Goal: Information Seeking & Learning: Learn about a topic

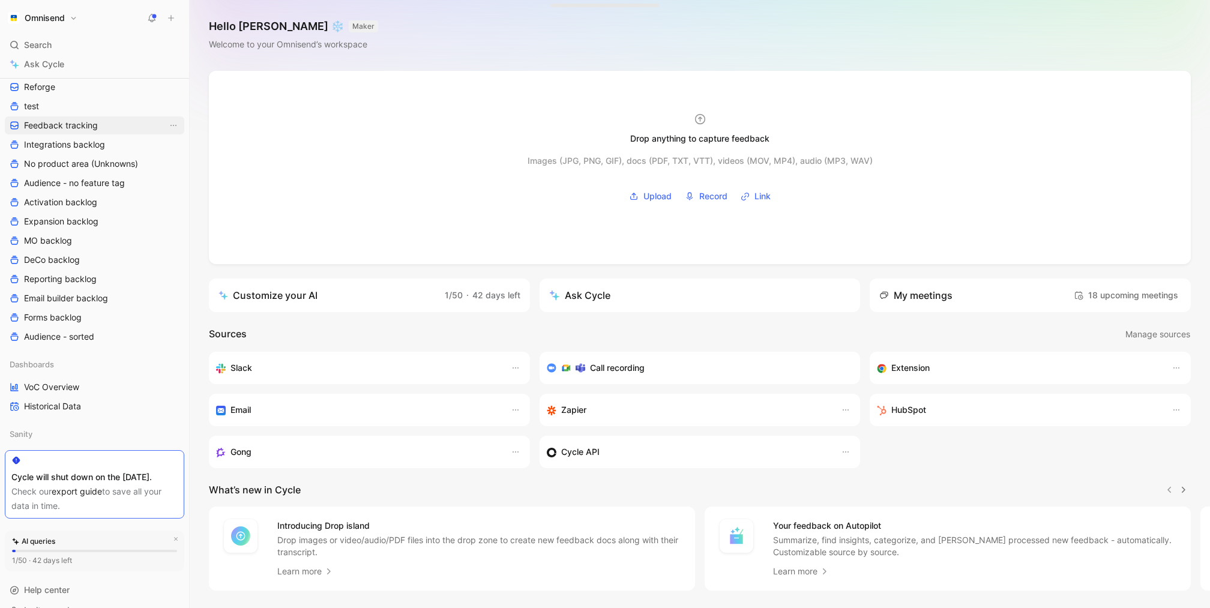
scroll to position [684, 0]
click at [115, 388] on link "VoC Overview" at bounding box center [94, 385] width 179 height 18
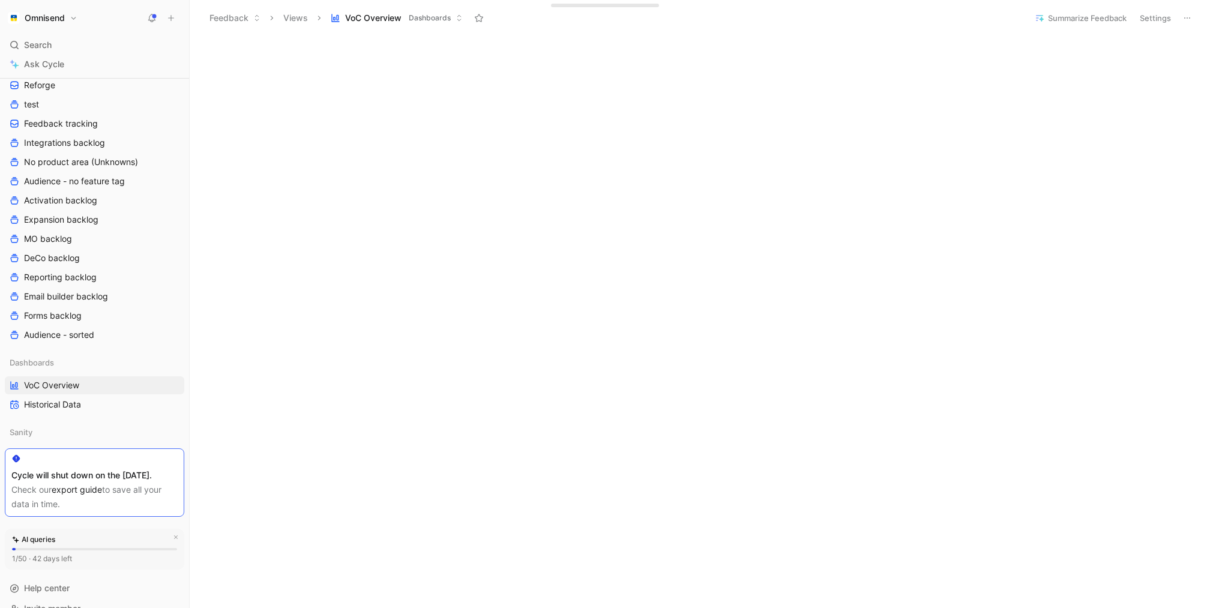
scroll to position [447, 0]
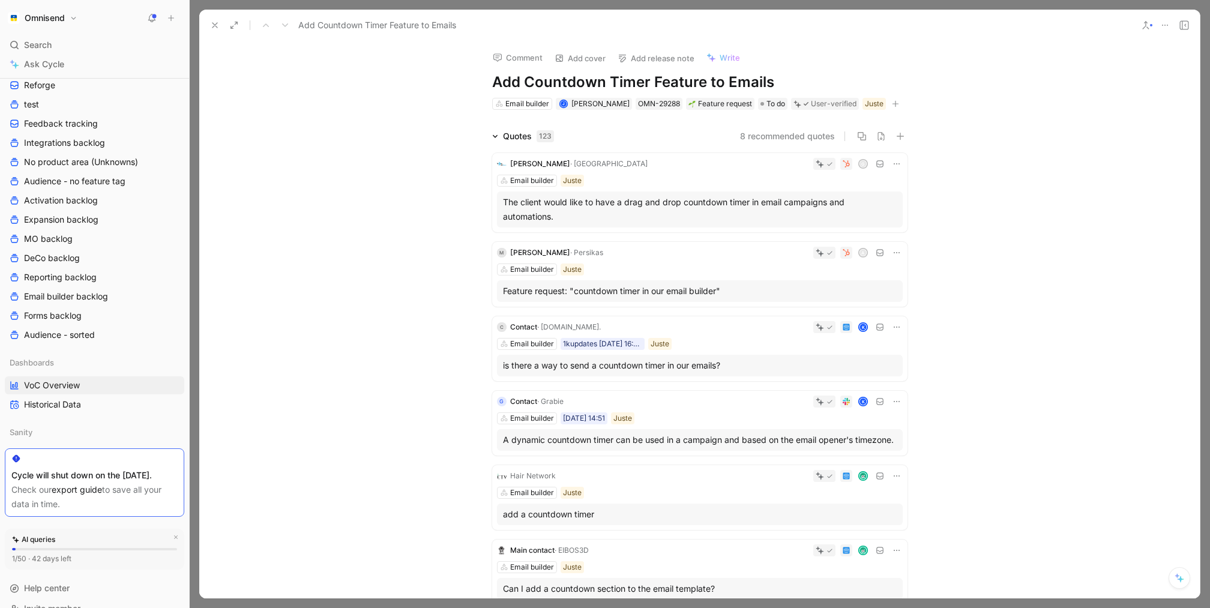
click at [214, 22] on icon at bounding box center [215, 25] width 10 height 10
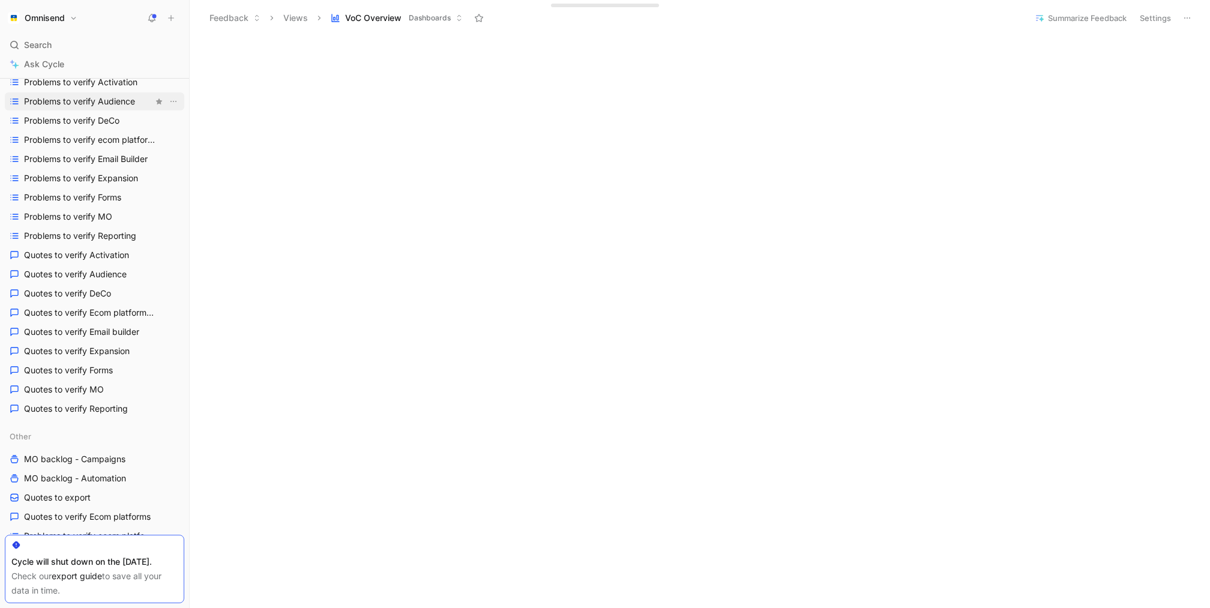
scroll to position [222, 0]
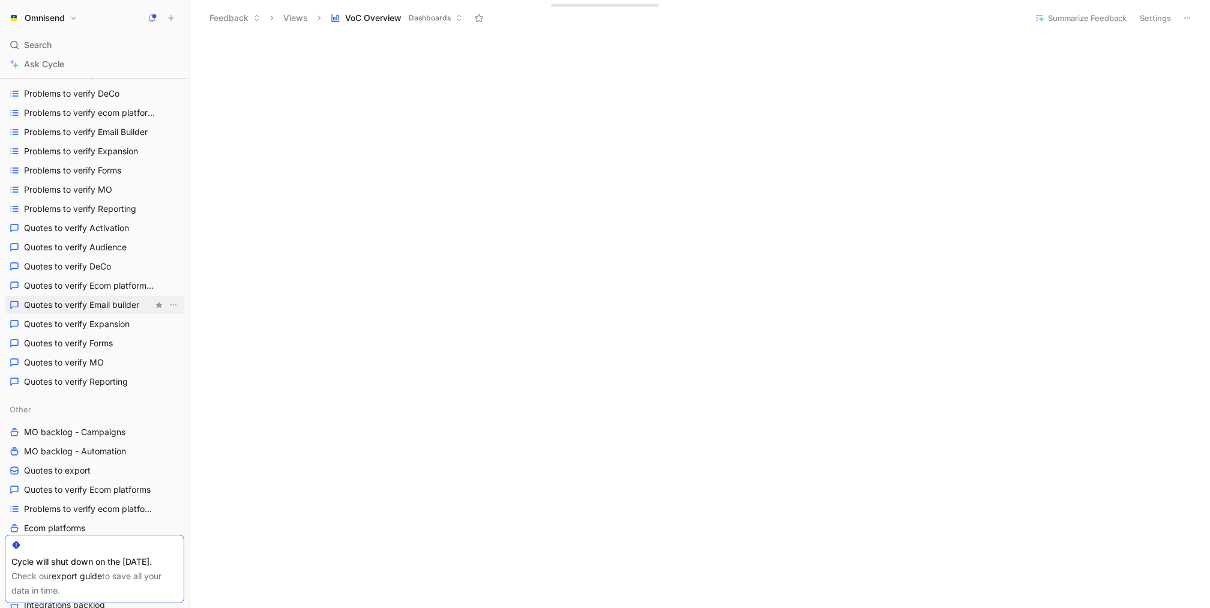
click at [100, 296] on link "Quotes to verify Email builder" at bounding box center [94, 305] width 179 height 18
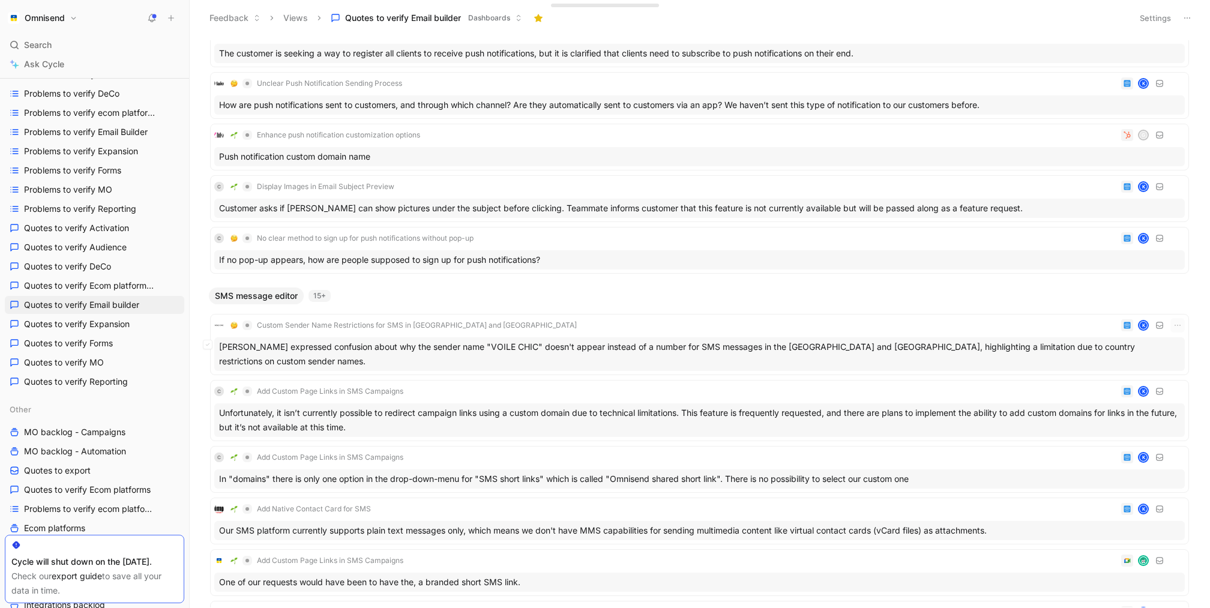
scroll to position [1479, 0]
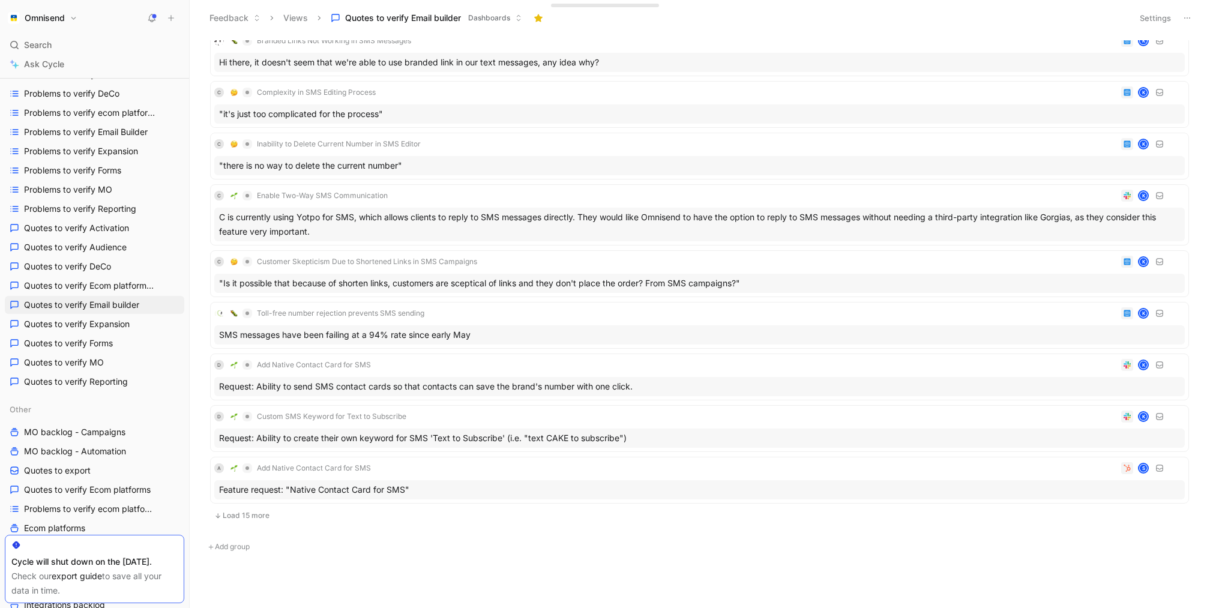
click at [242, 523] on div "C Add Custom Page Links in SMS Campaigns K Unfortunately, it isn’t currently po…" at bounding box center [699, 118] width 979 height 824
click at [248, 513] on button "Load 15 more" at bounding box center [699, 515] width 979 height 14
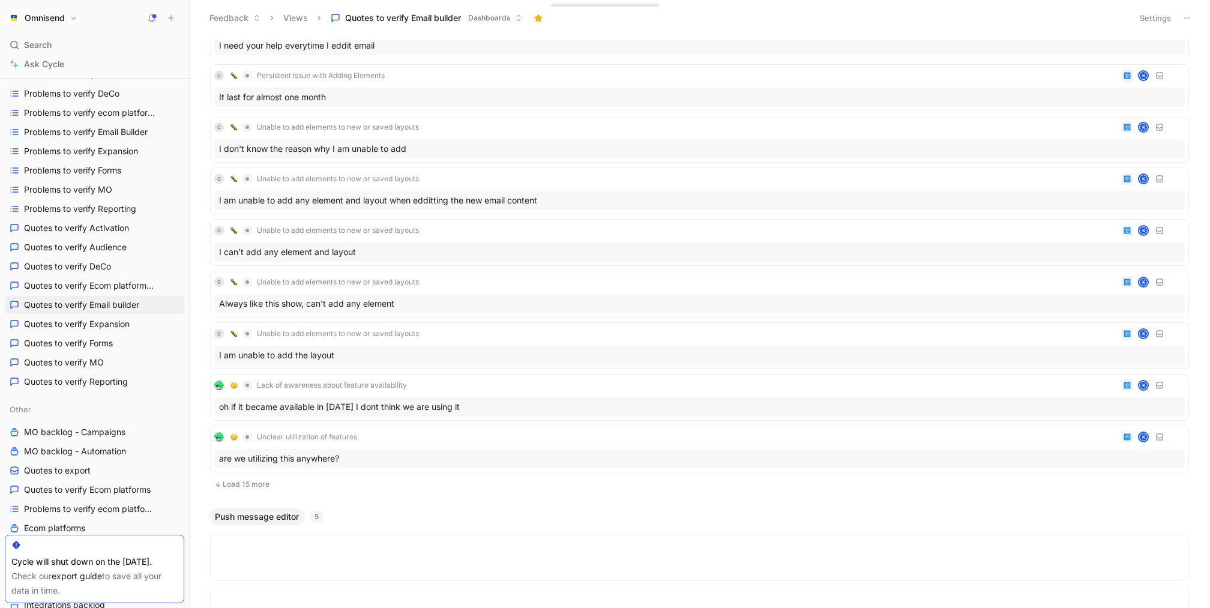
scroll to position [0, 0]
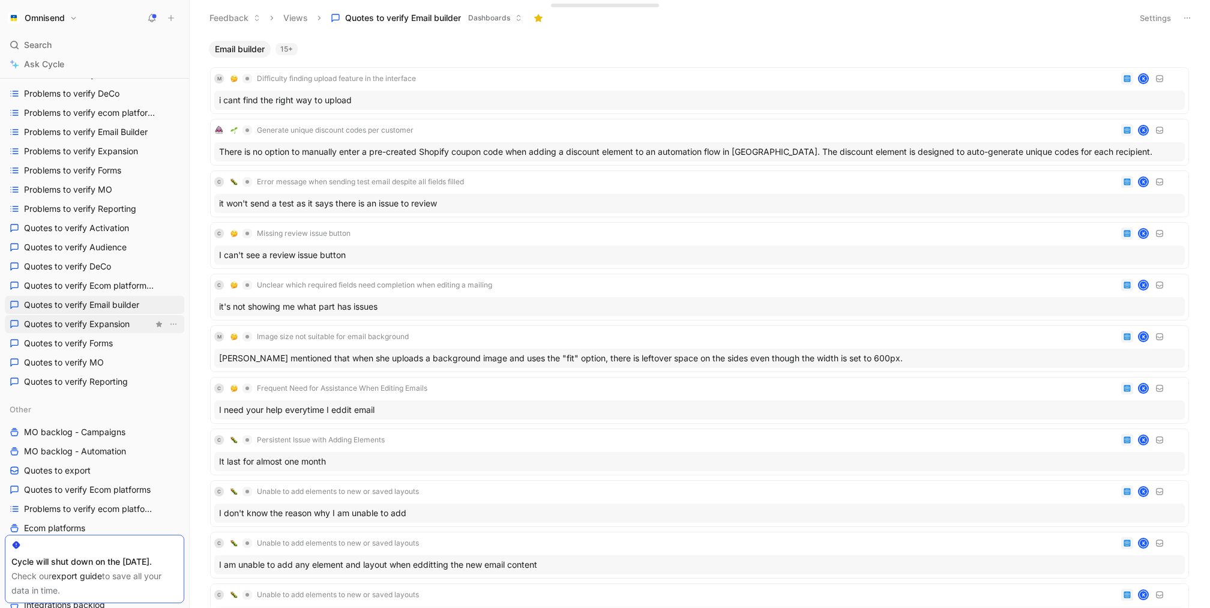
click at [116, 331] on link "Quotes to verify Expansion" at bounding box center [94, 324] width 179 height 18
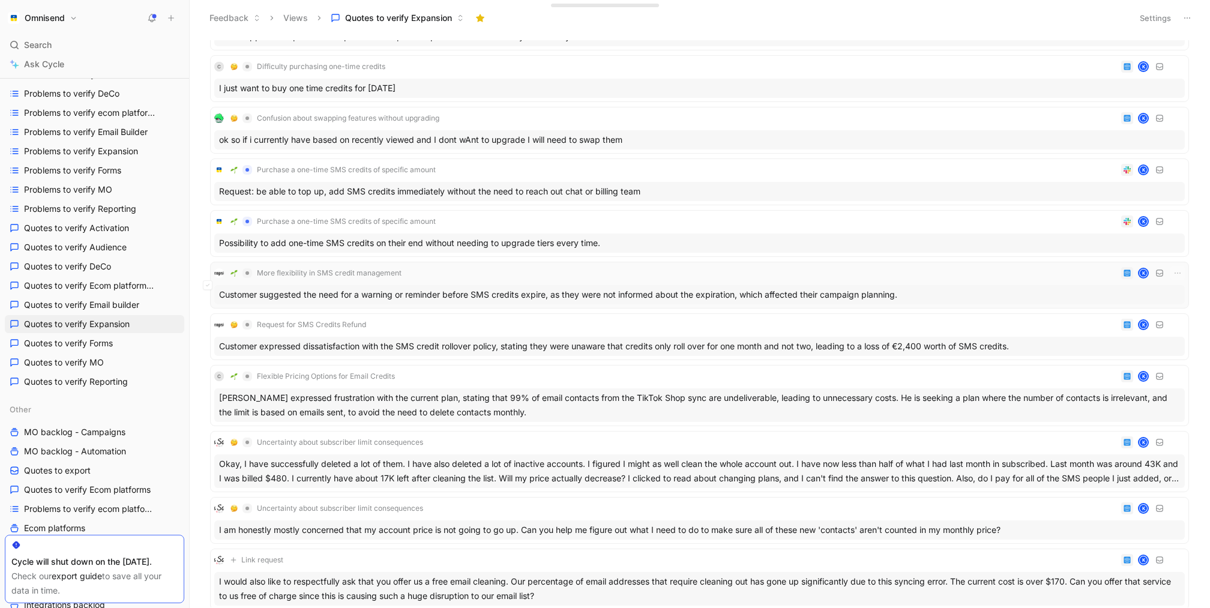
scroll to position [1491, 0]
click at [977, 226] on div "Purchase a one-time SMS credits of specific amount K Possibility to add one-tim…" at bounding box center [699, 232] width 971 height 38
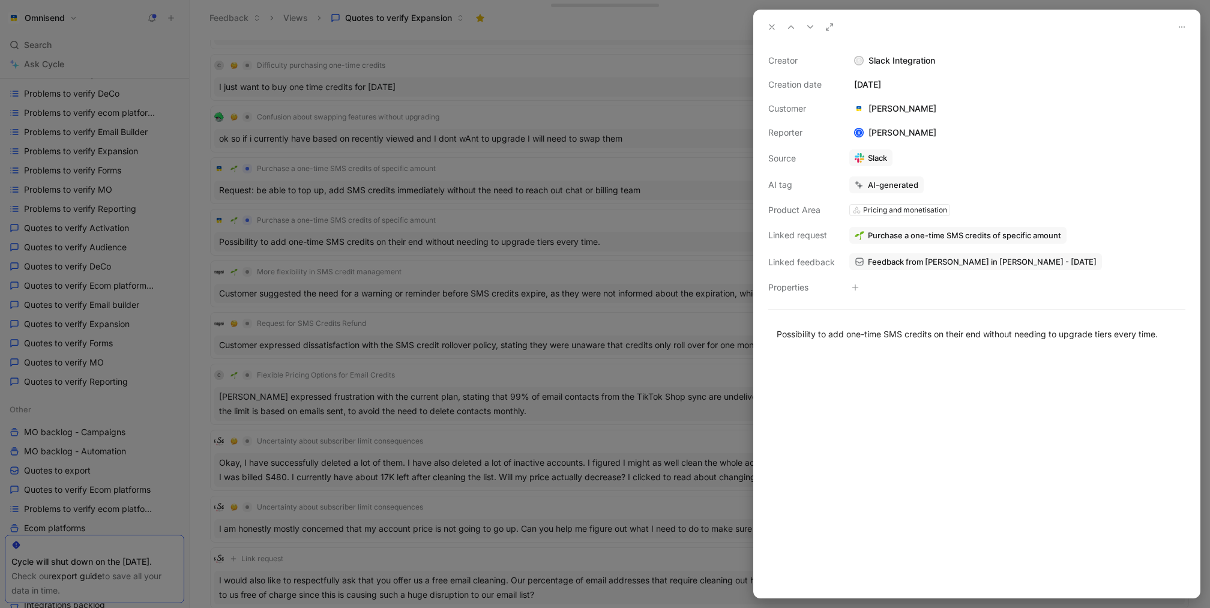
click at [435, 223] on div at bounding box center [605, 304] width 1210 height 608
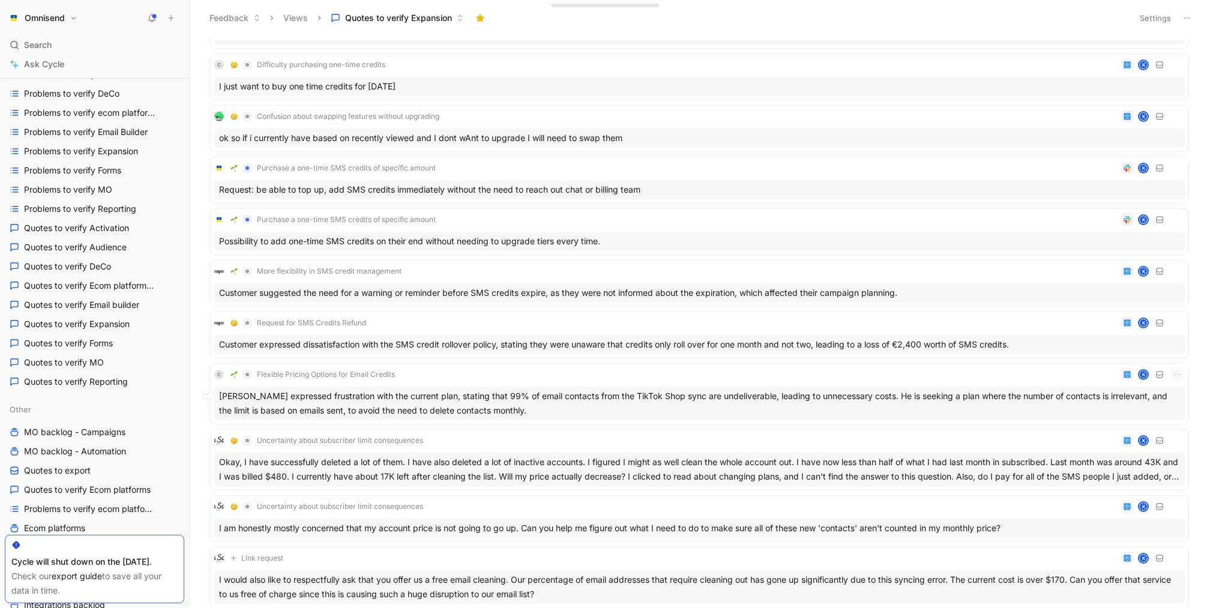
scroll to position [1647, 0]
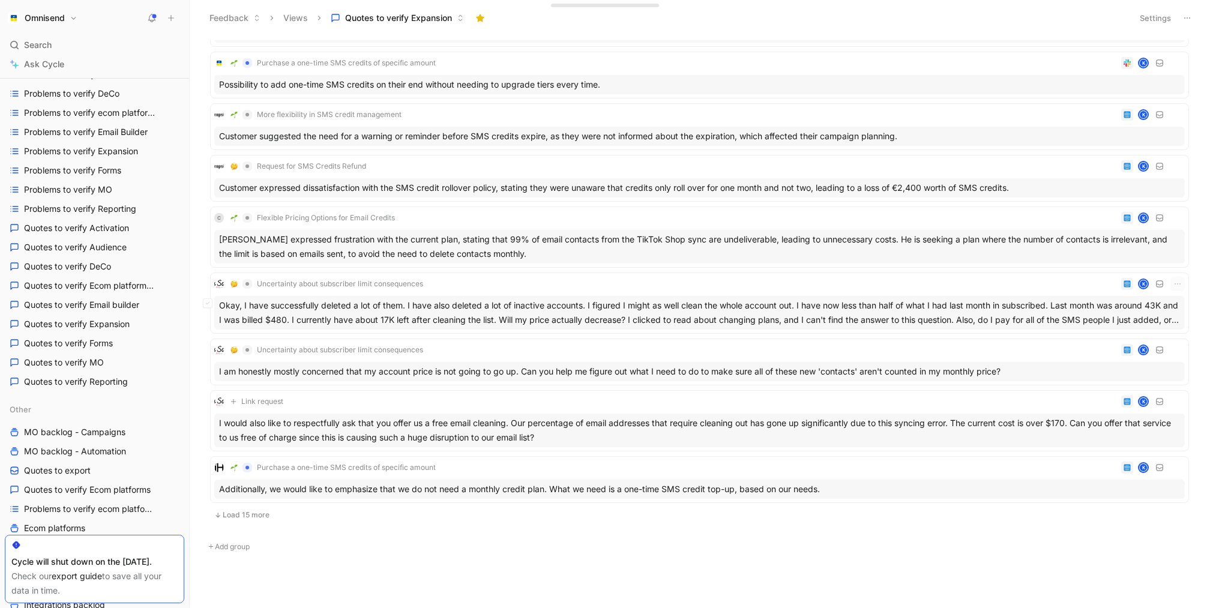
click at [366, 235] on div "Uncertainty about subscriber limit consequences OMN-112305 Pricing and monetisa…" at bounding box center [330, 219] width 206 height 46
click at [518, 253] on div "[PERSON_NAME] expressed frustration with the current plan, stating that 99% of …" at bounding box center [699, 247] width 971 height 34
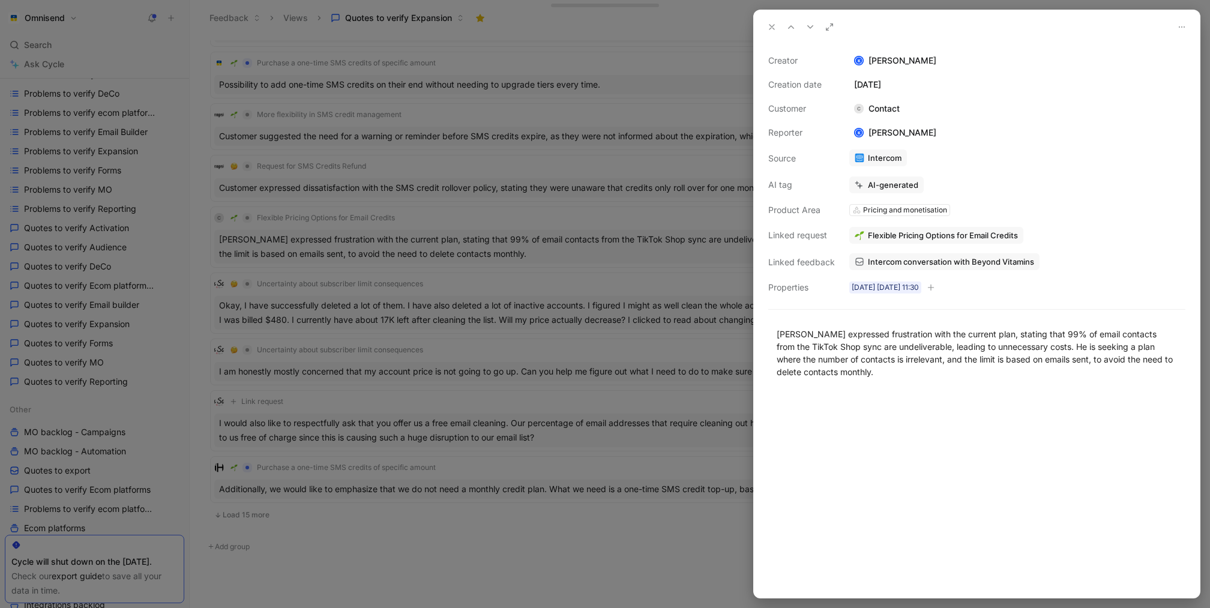
click at [522, 408] on div at bounding box center [605, 304] width 1210 height 608
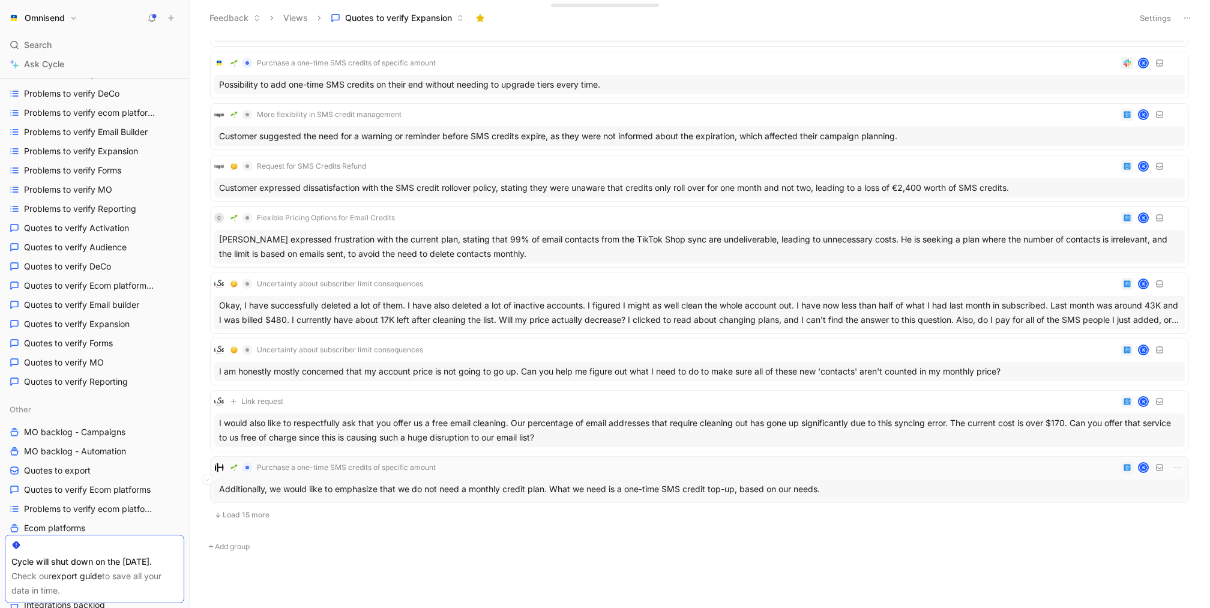
click at [422, 472] on div "Purchase a one-time SMS credits of specific amount K Additionally, we would lik…" at bounding box center [699, 479] width 971 height 38
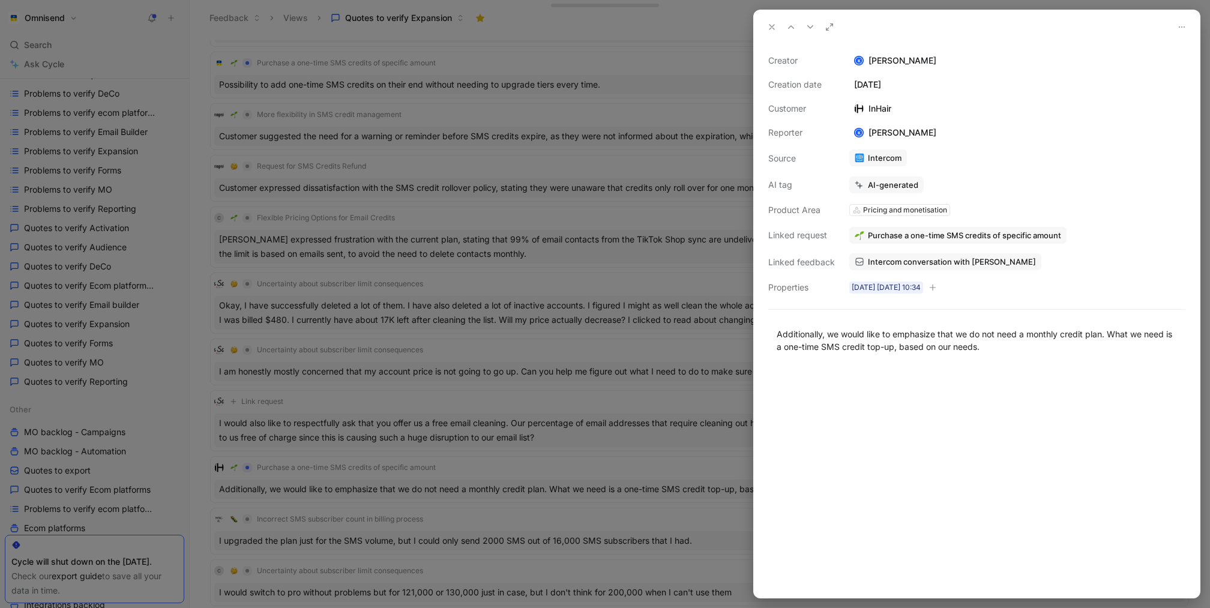
click at [607, 293] on div at bounding box center [605, 304] width 1210 height 608
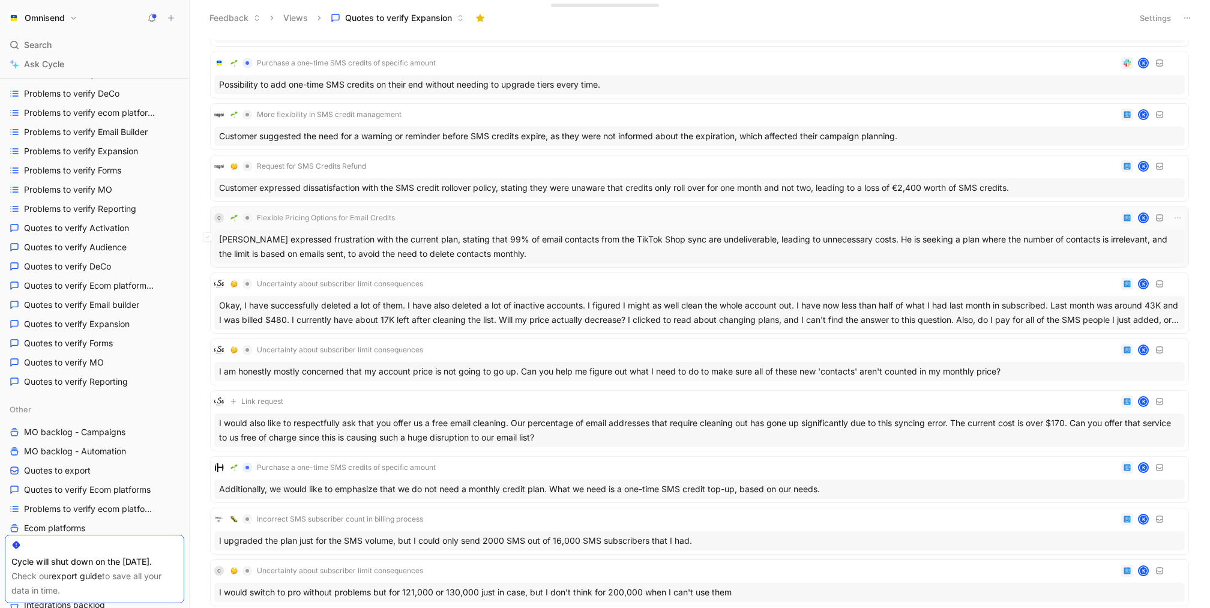
click at [363, 236] on div "[PERSON_NAME] expressed frustration with the current plan, stating that 99% of …" at bounding box center [699, 247] width 971 height 34
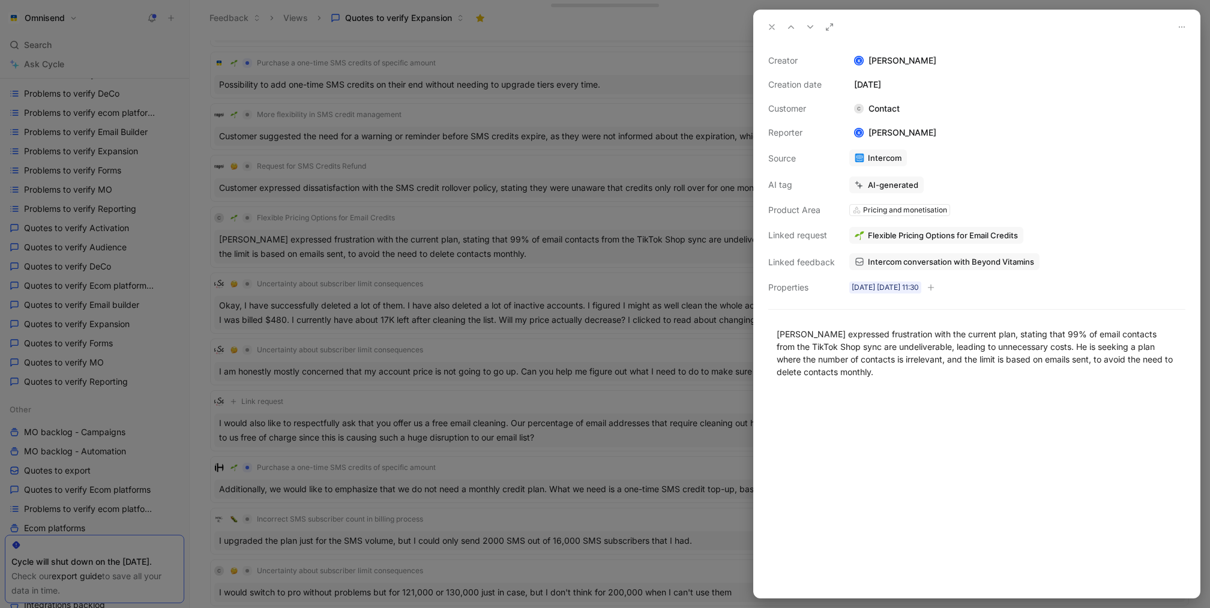
click at [900, 250] on div "Creator K [PERSON_NAME] Creation date [DATE] Customer C Contact Reporter K [PER…" at bounding box center [976, 173] width 417 height 241
click at [900, 256] on span "Intercom conversation with Beyond Vitamins" at bounding box center [951, 261] width 166 height 11
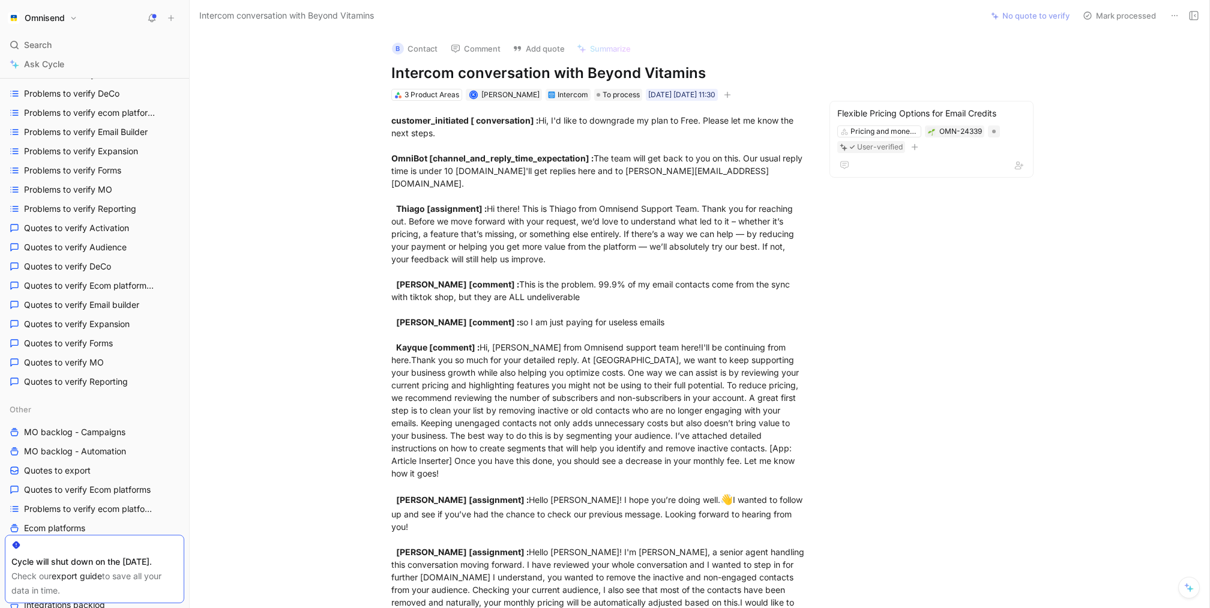
click at [733, 89] on button "button" at bounding box center [727, 95] width 12 height 12
click at [71, 337] on span "Quotes to verify Forms" at bounding box center [68, 343] width 89 height 12
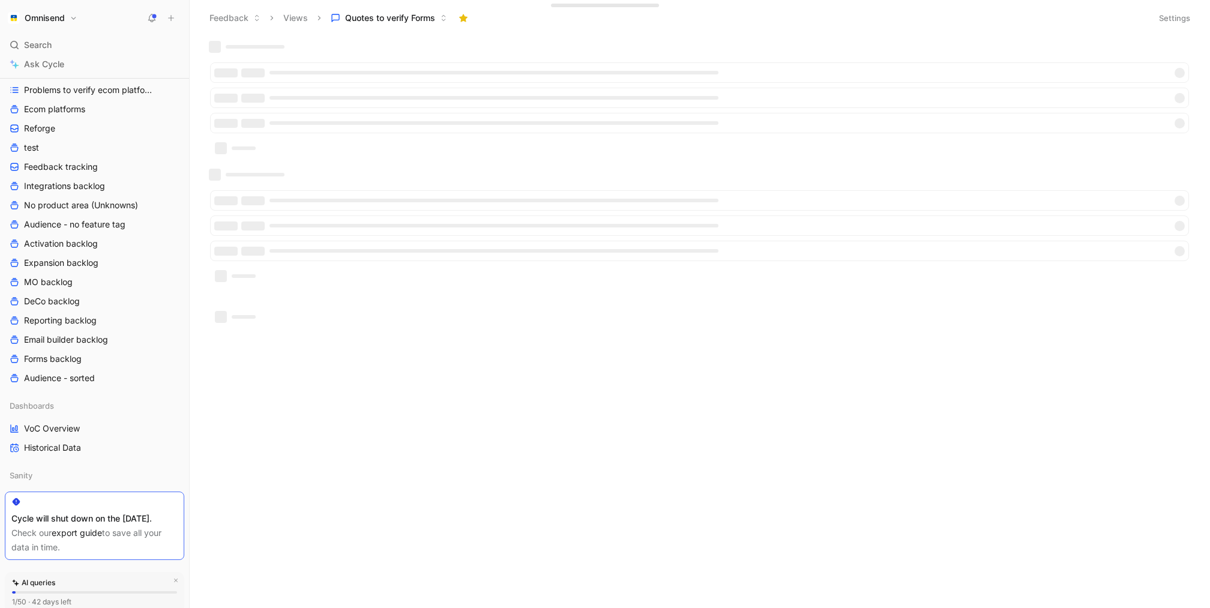
scroll to position [717, 0]
